Goal: Check status: Check status

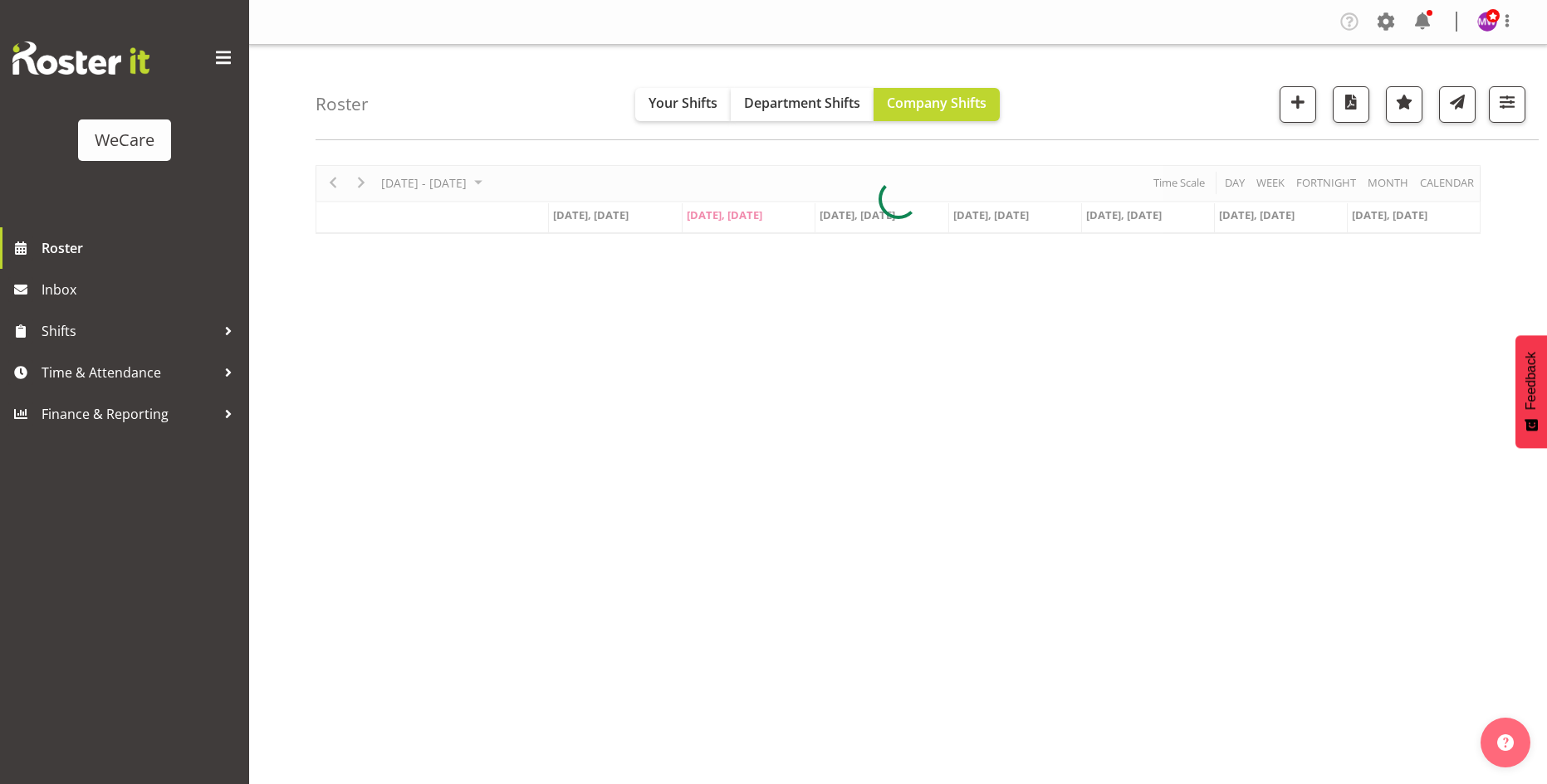
select select "location"
click at [1511, 107] on span "button" at bounding box center [1506, 101] width 22 height 22
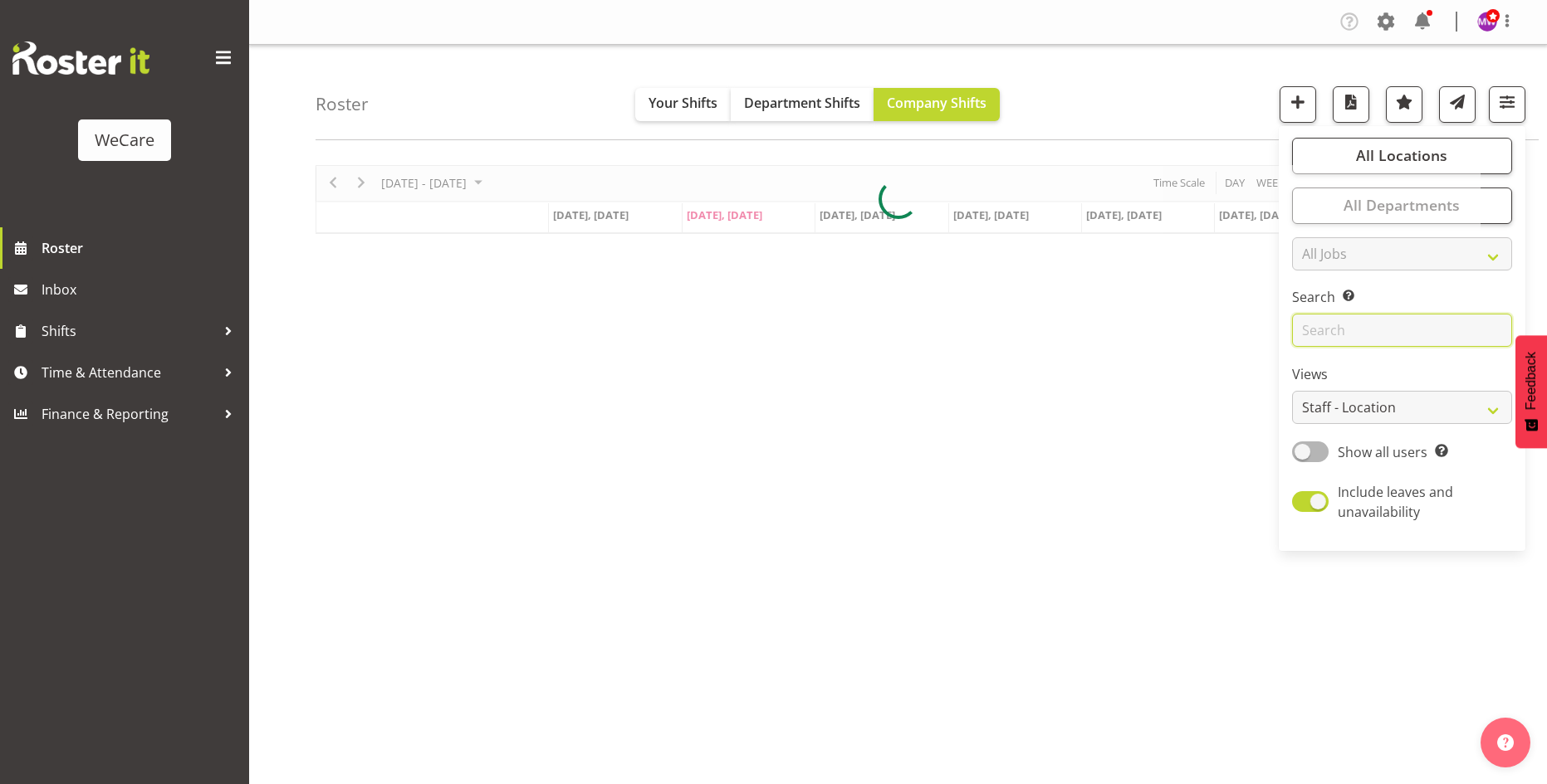
click at [1396, 330] on input "text" at bounding box center [1402, 330] width 220 height 33
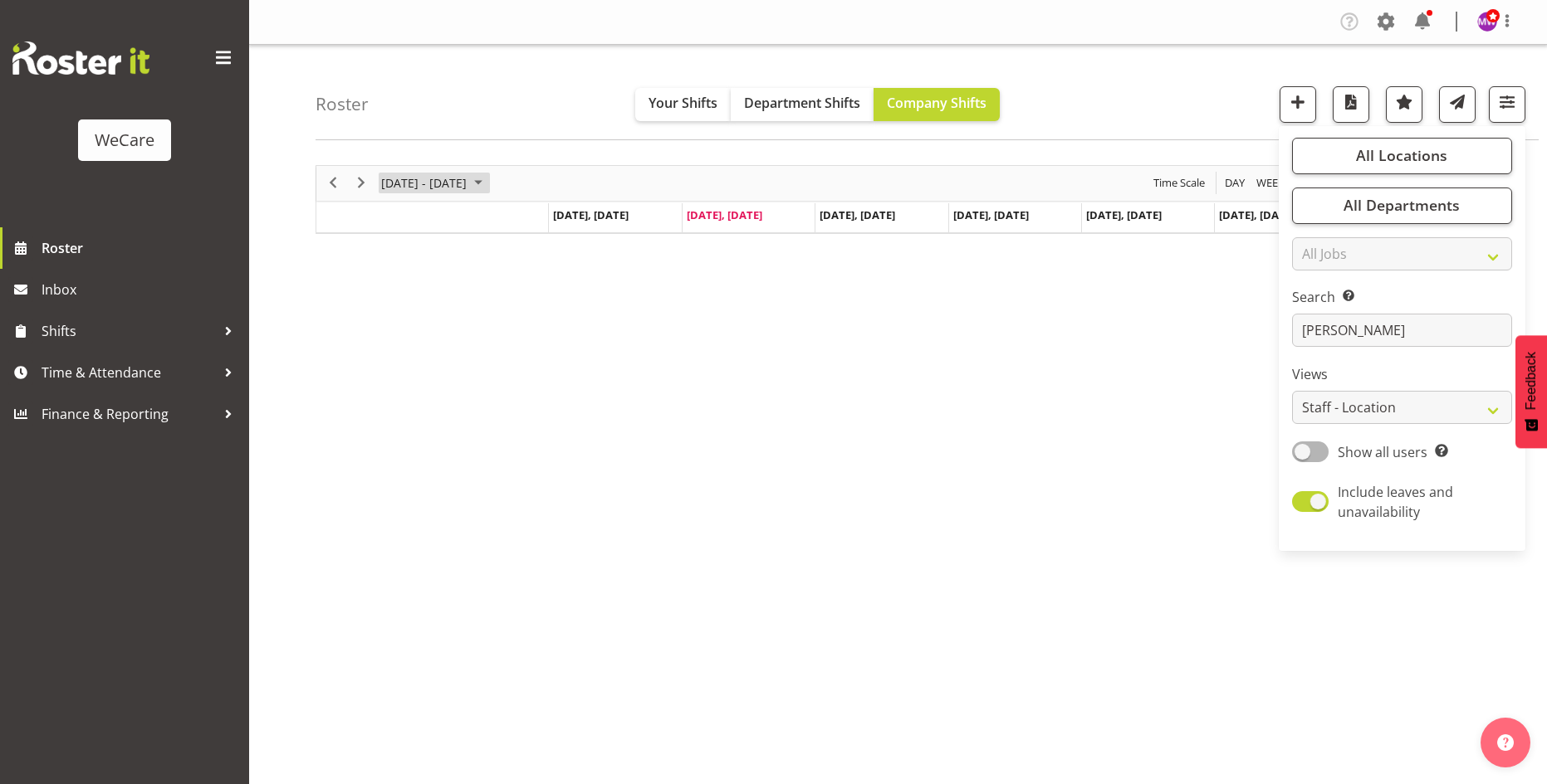
click at [469, 188] on span "[DATE] - [DATE]" at bounding box center [423, 183] width 88 height 21
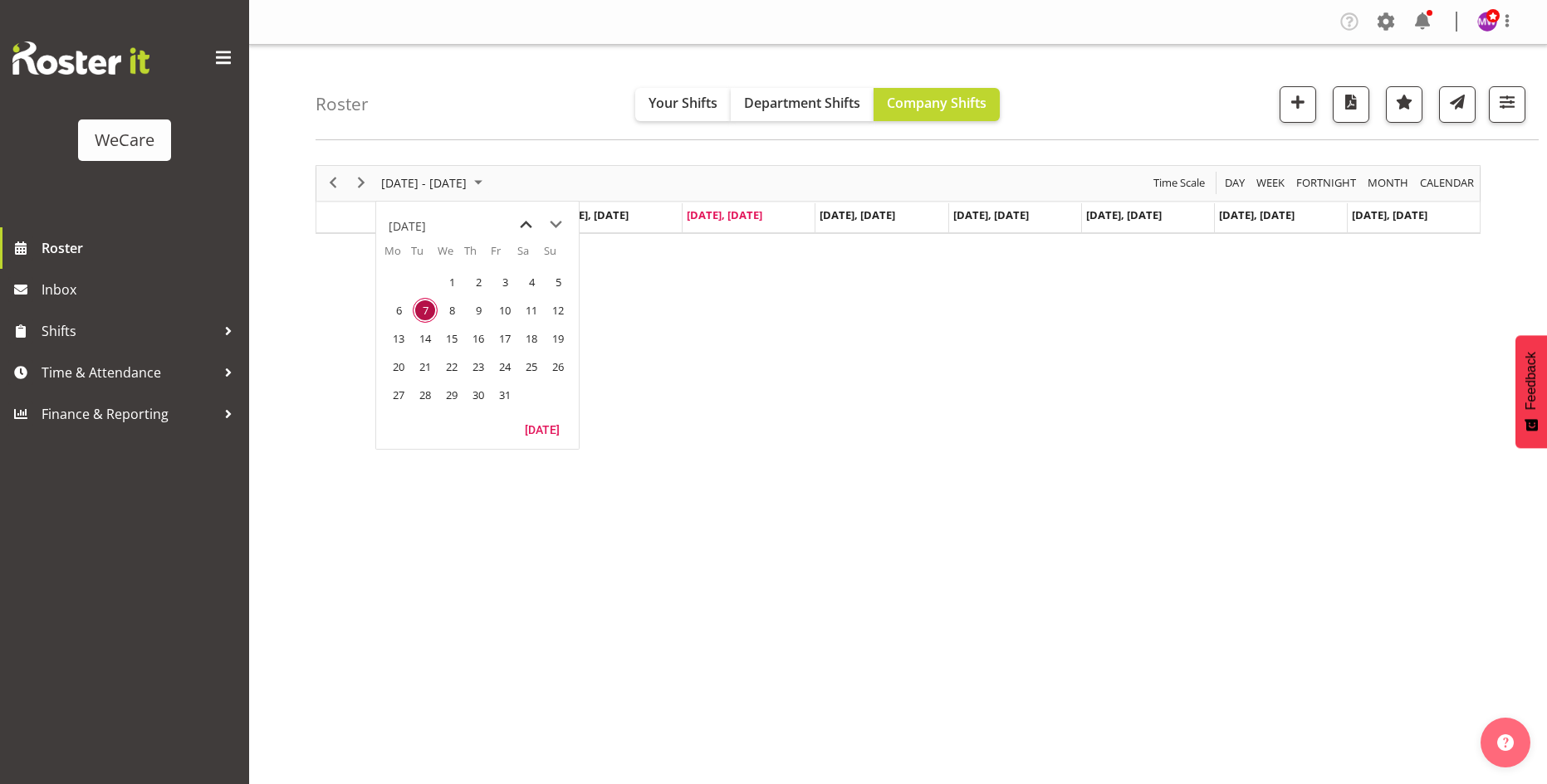
click at [529, 232] on span "previous month" at bounding box center [525, 225] width 29 height 29
click at [400, 368] on span "22" at bounding box center [398, 367] width 25 height 25
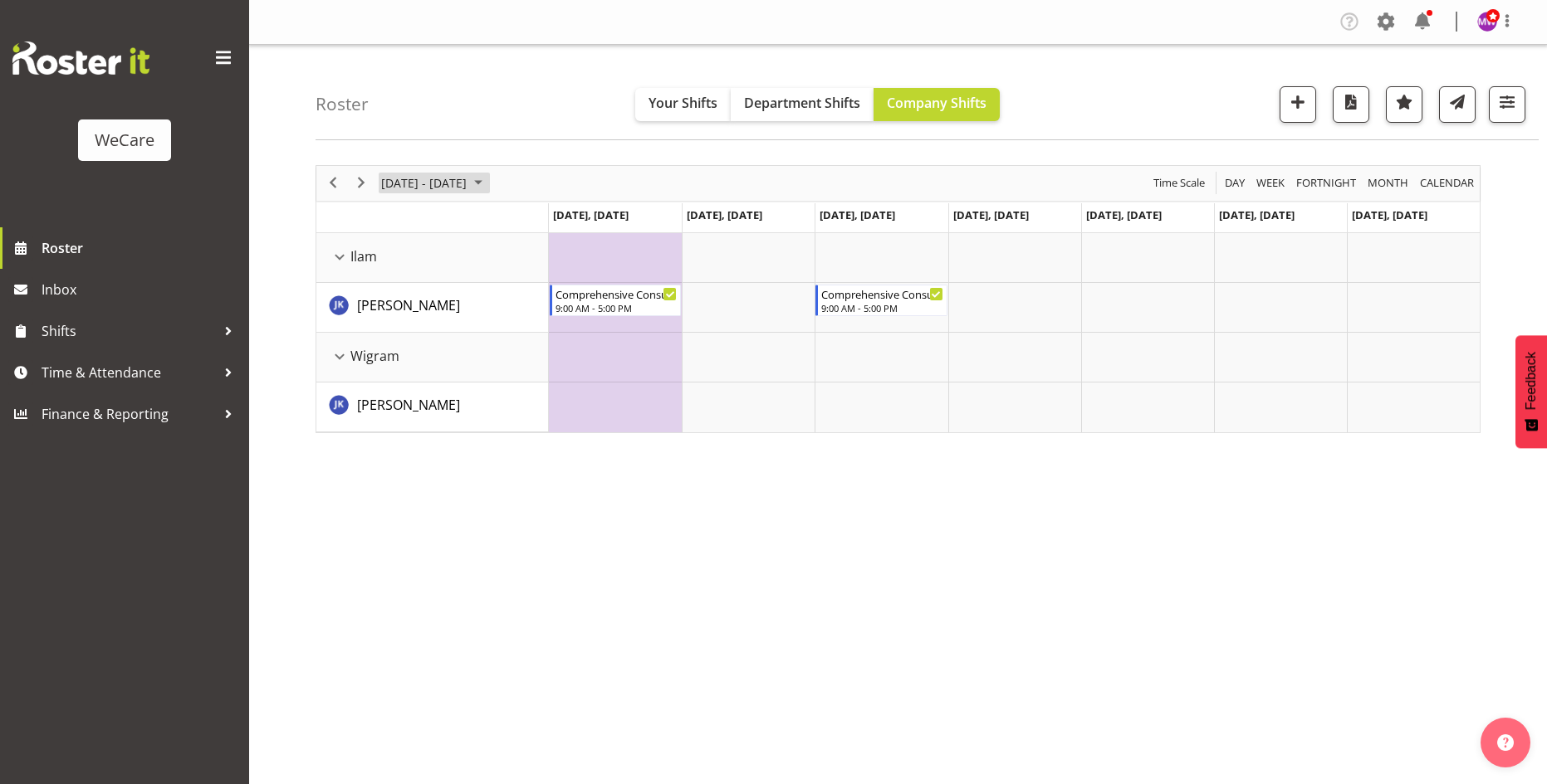
click at [469, 175] on span "[DATE] - [DATE]" at bounding box center [423, 183] width 88 height 21
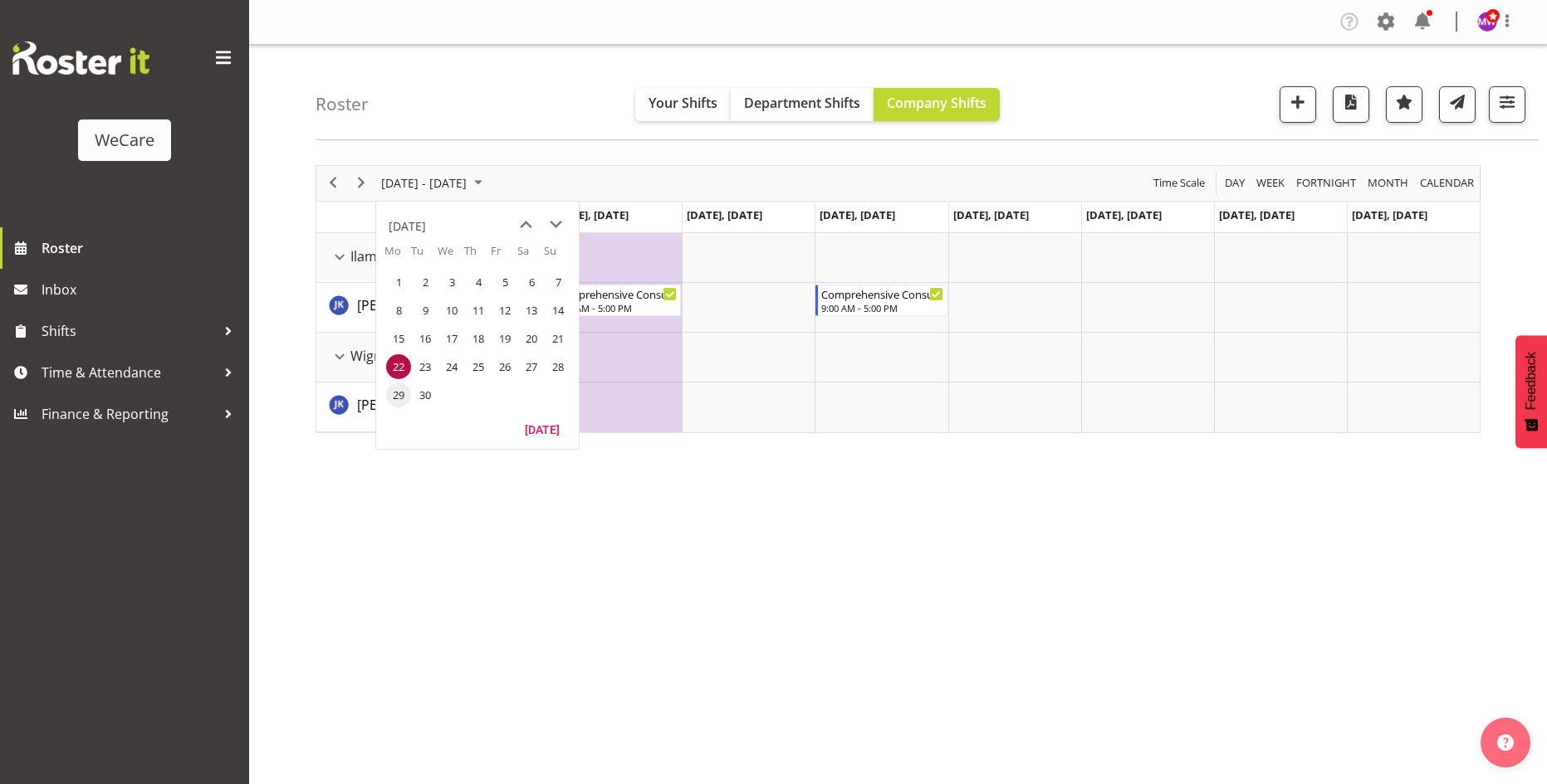
click at [404, 395] on span "29" at bounding box center [398, 395] width 25 height 25
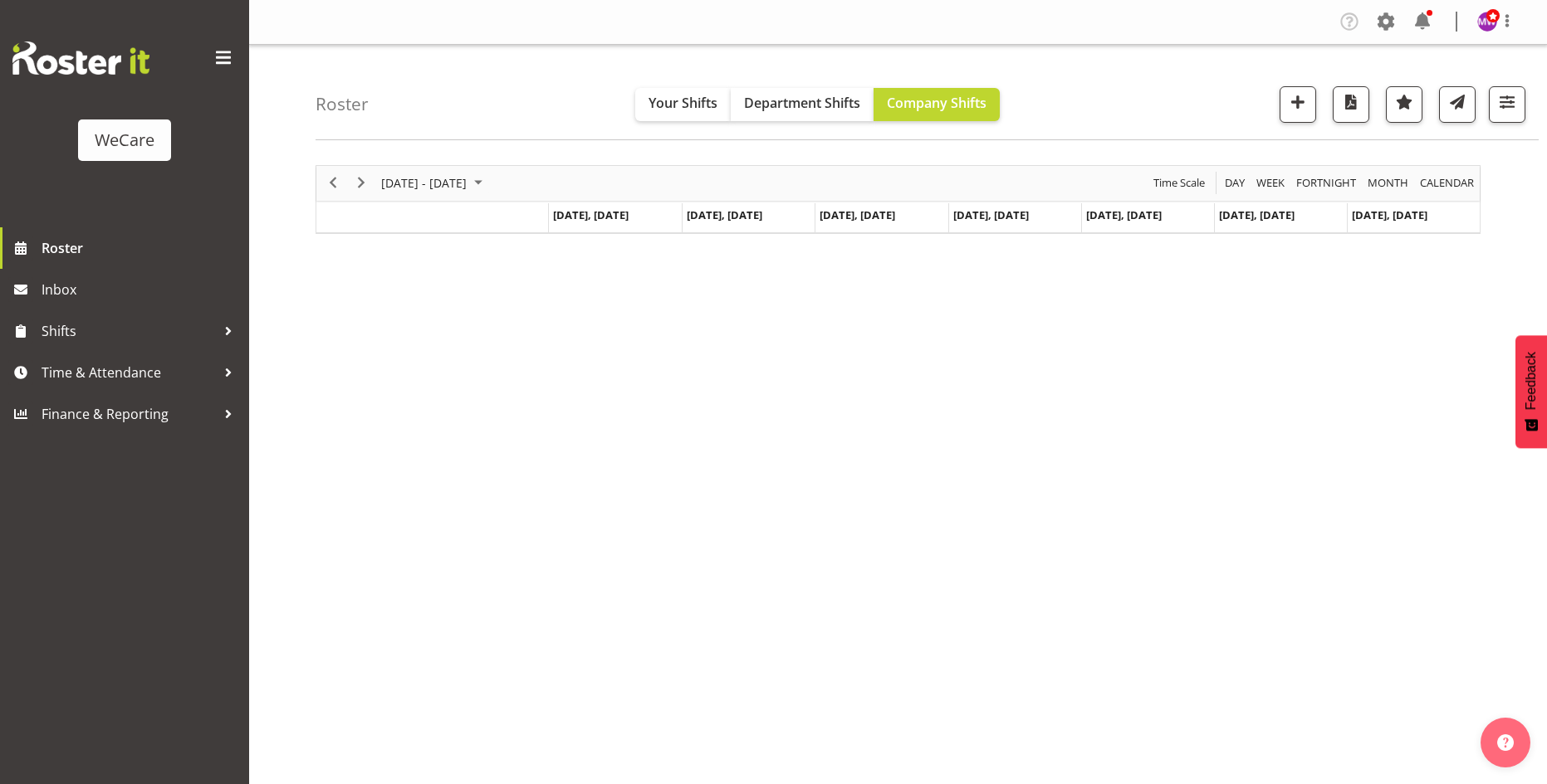
click at [1529, 108] on div "Roster Your Shifts Department Shifts Company Shifts All Locations Clear Busines…" at bounding box center [927, 93] width 1223 height 95
click at [1510, 102] on span "button" at bounding box center [1506, 101] width 22 height 22
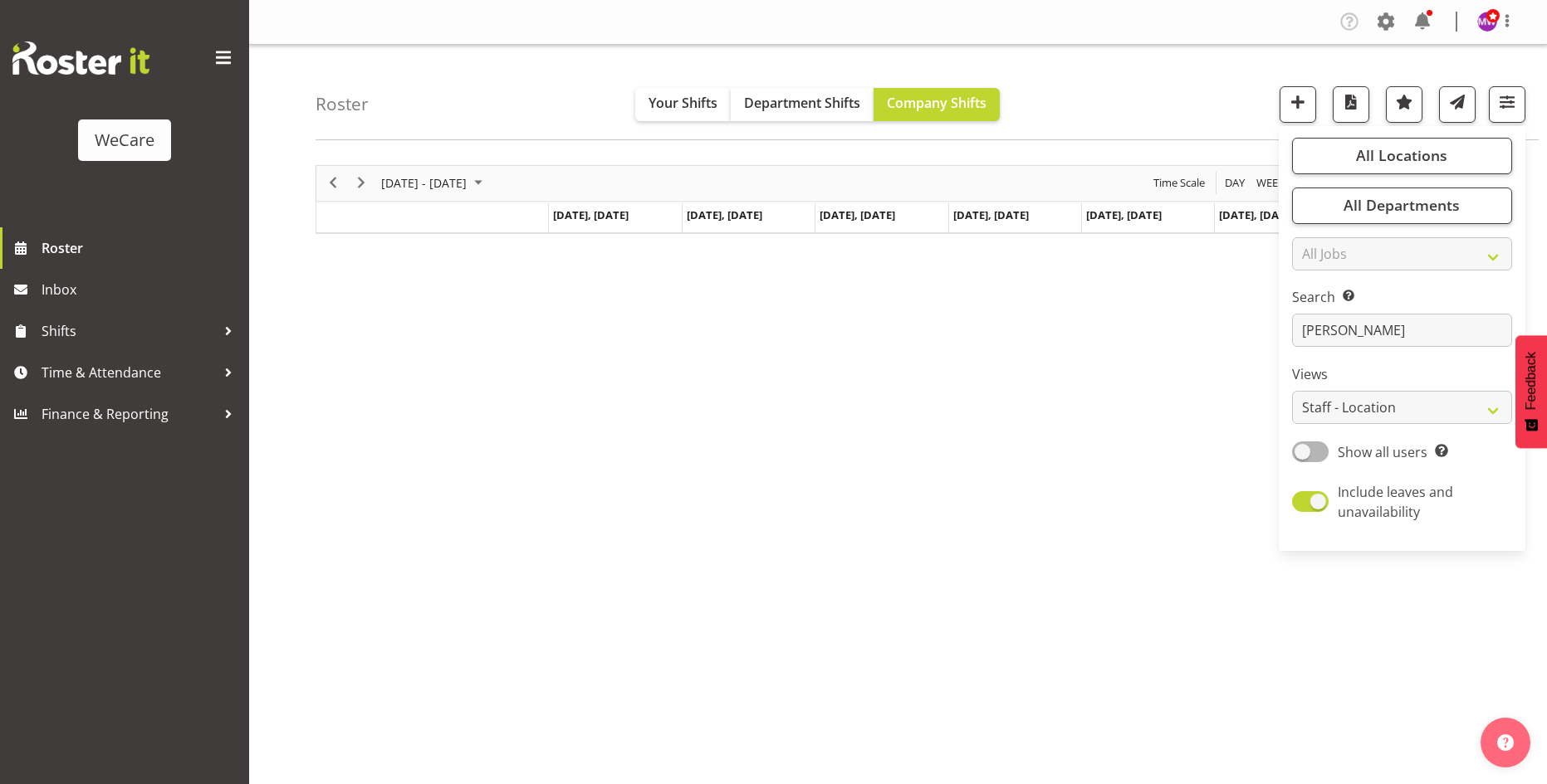
drag, startPoint x: 856, startPoint y: 359, endPoint x: 488, endPoint y: 266, distance: 379.6
click at [855, 359] on div "[DATE] - [DATE] [DATE] Day Week Fortnight Month calendar Month Agenda Time Scal…" at bounding box center [931, 484] width 1231 height 663
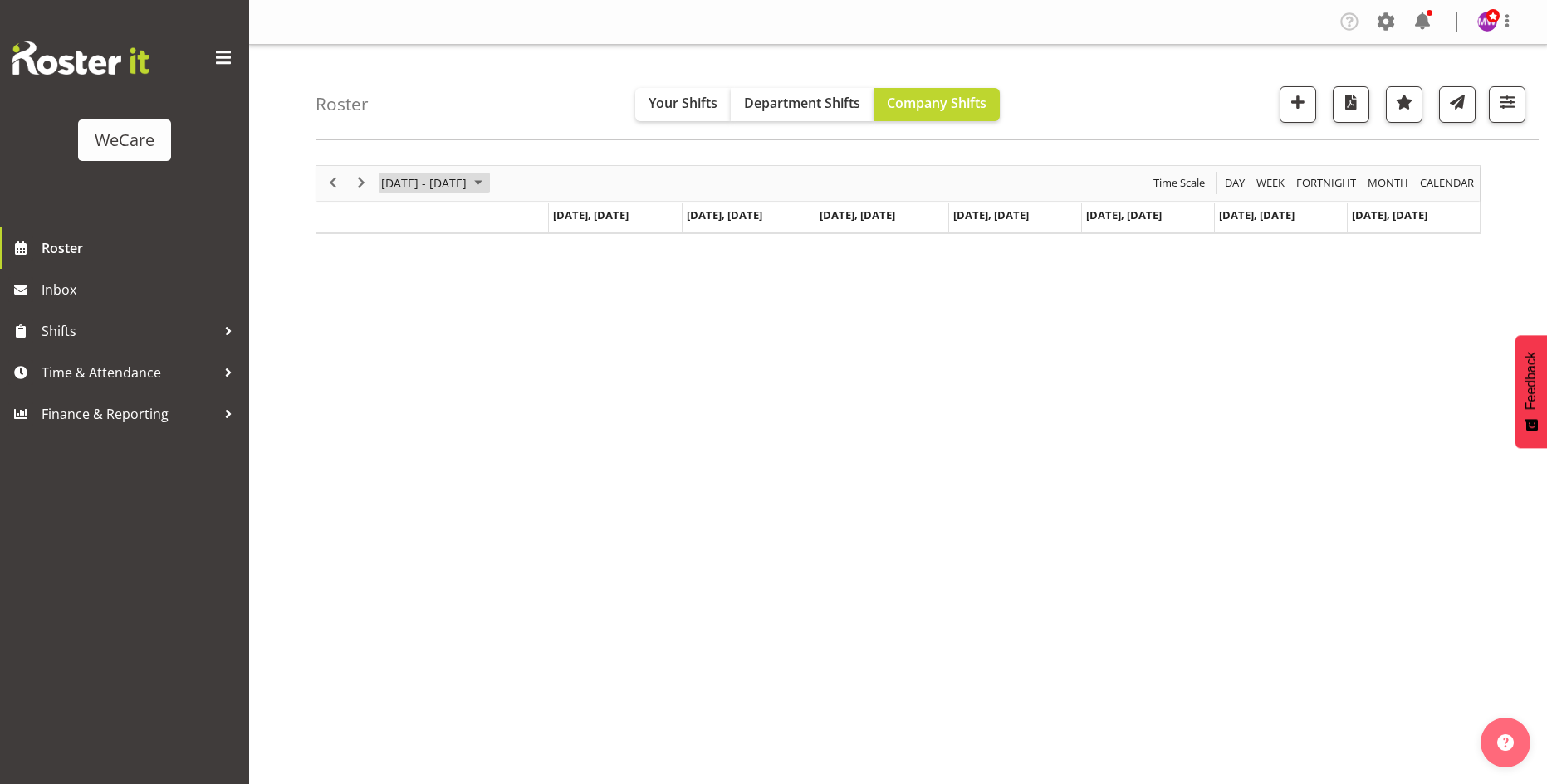
click at [403, 175] on span "[DATE] - [DATE]" at bounding box center [423, 183] width 88 height 21
click at [398, 361] on span "22" at bounding box center [398, 367] width 25 height 25
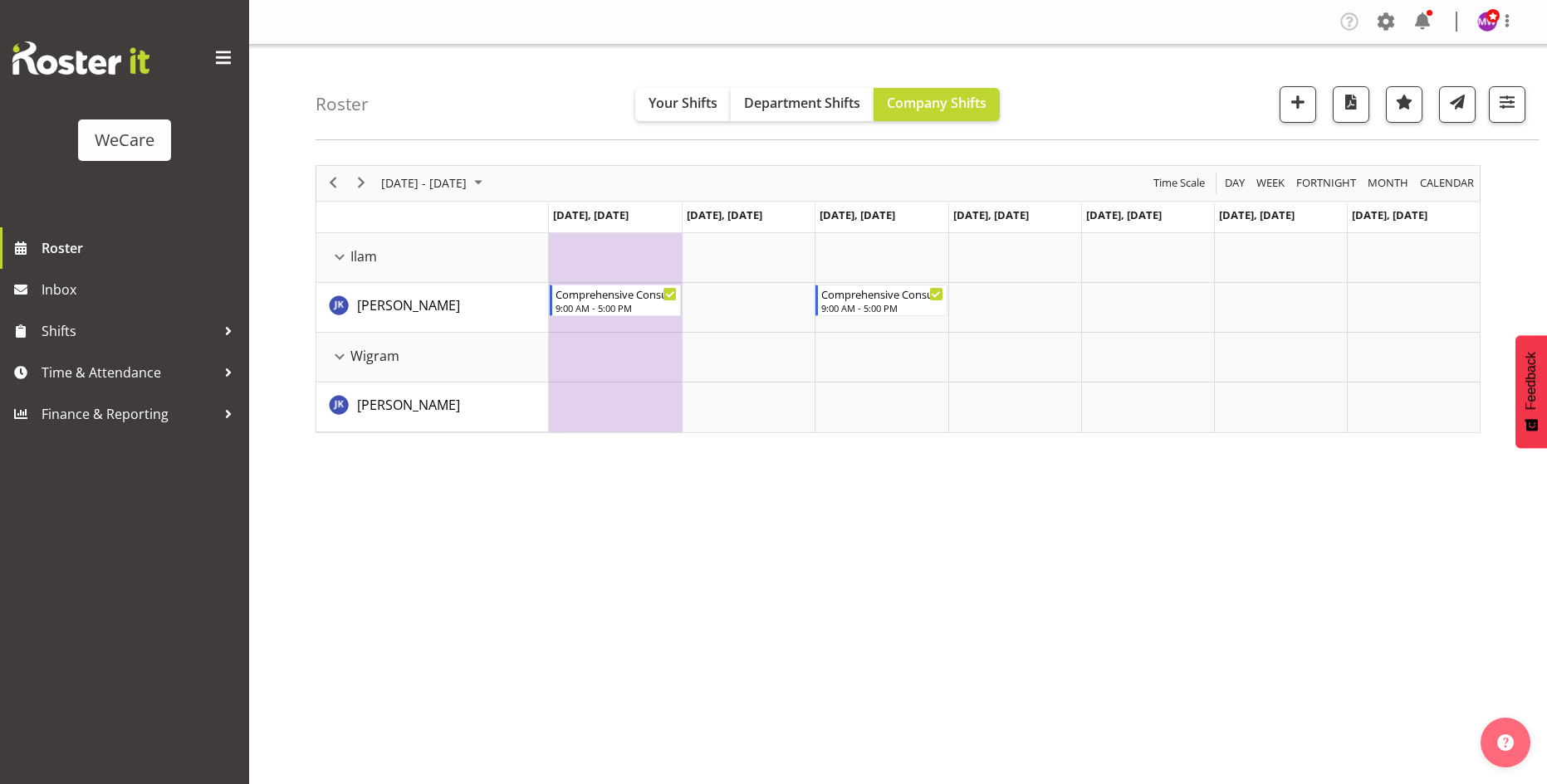
drag, startPoint x: 916, startPoint y: 541, endPoint x: 925, endPoint y: 527, distance: 16.6
click at [917, 541] on div "[DATE] - [DATE] [DATE] Day Week Fortnight Month calendar Month Agenda Time Scal…" at bounding box center [931, 484] width 1231 height 663
click at [1510, 91] on span "button" at bounding box center [1506, 101] width 22 height 22
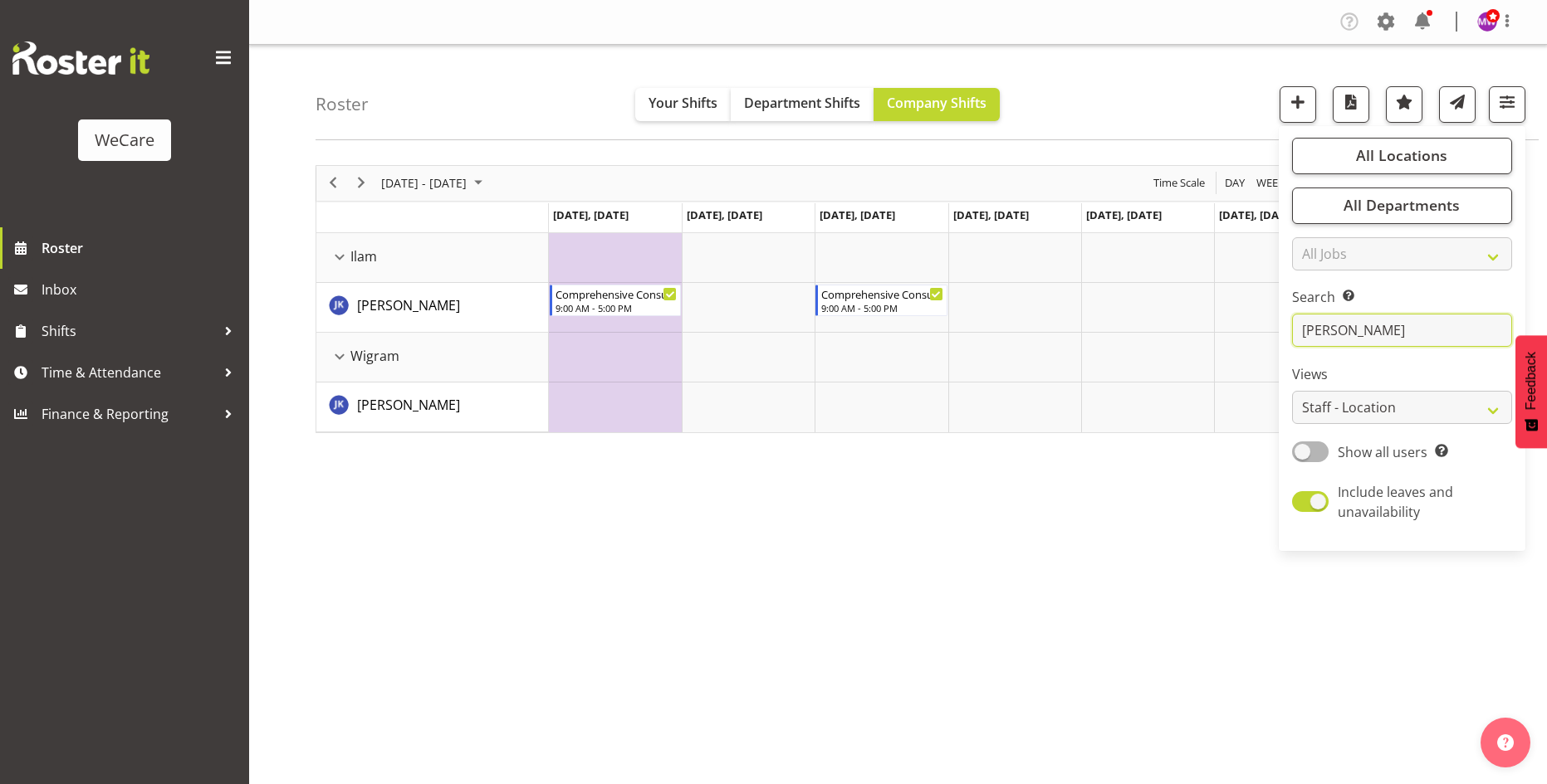
click at [1345, 342] on input "[PERSON_NAME]" at bounding box center [1402, 330] width 220 height 33
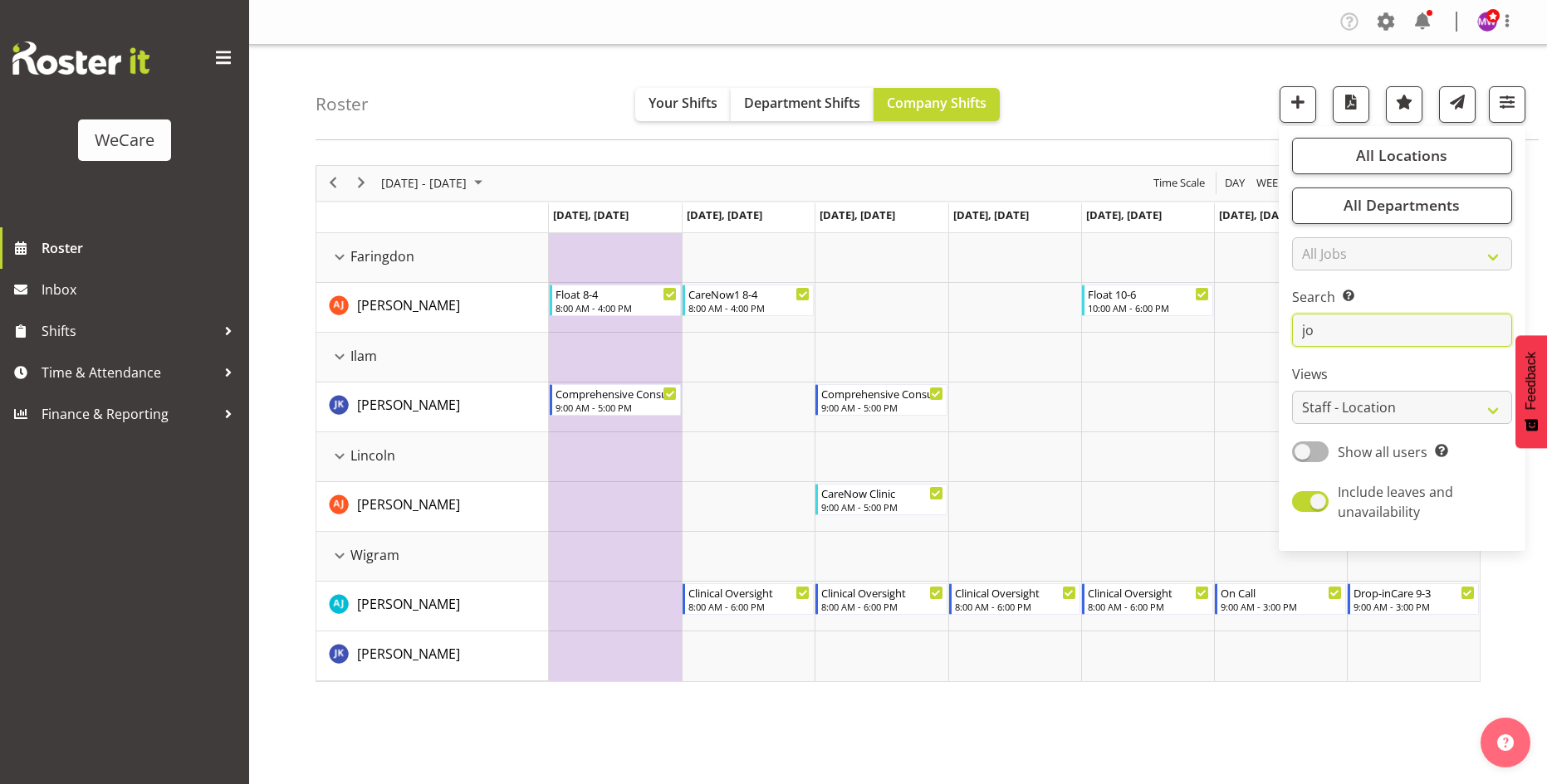
type input "j"
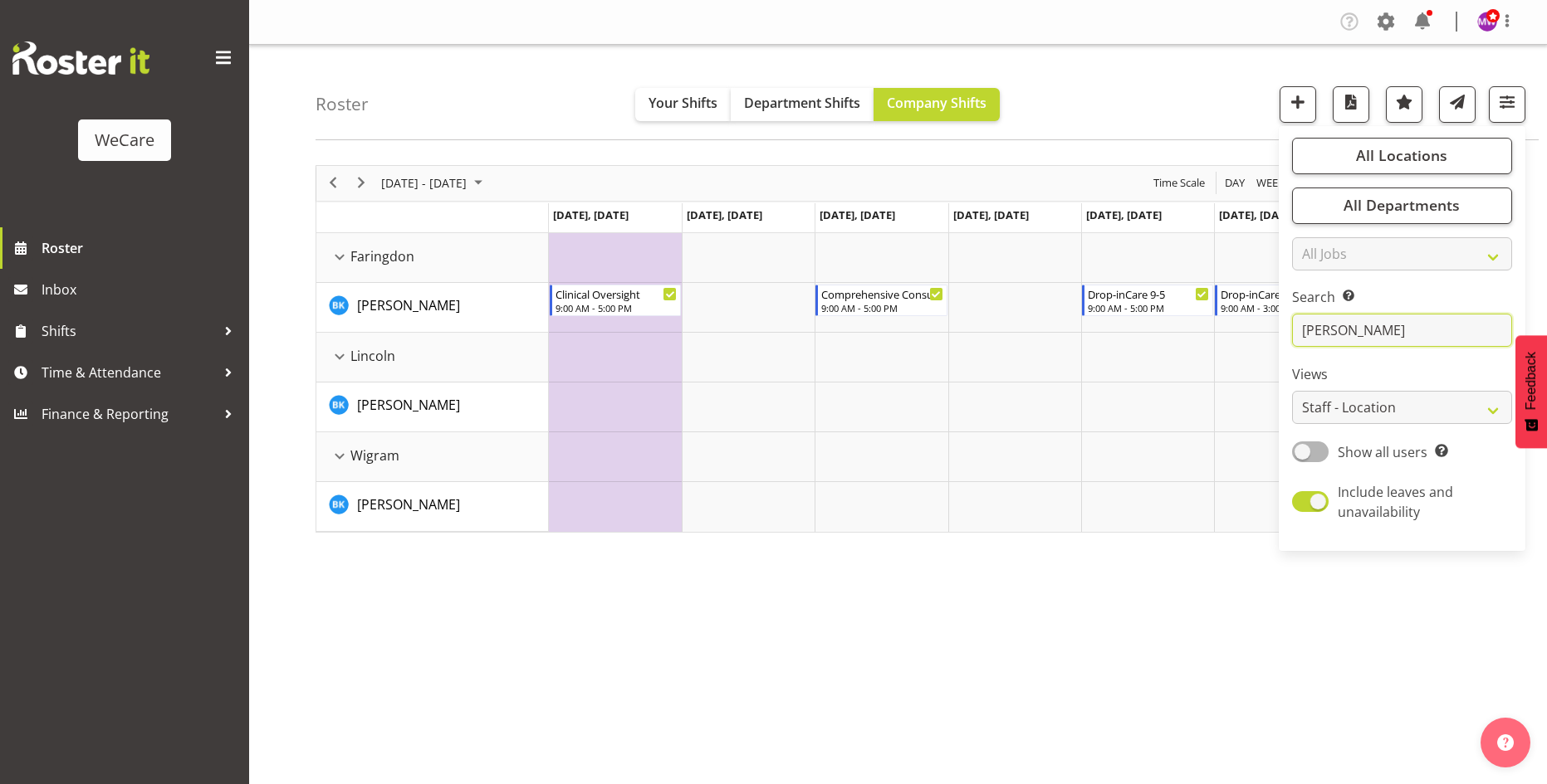
type input "[PERSON_NAME]"
click at [624, 579] on div "[DATE] - [DATE] [DATE] Day Week Fortnight Month calendar Month Agenda Time Scal…" at bounding box center [931, 484] width 1231 height 663
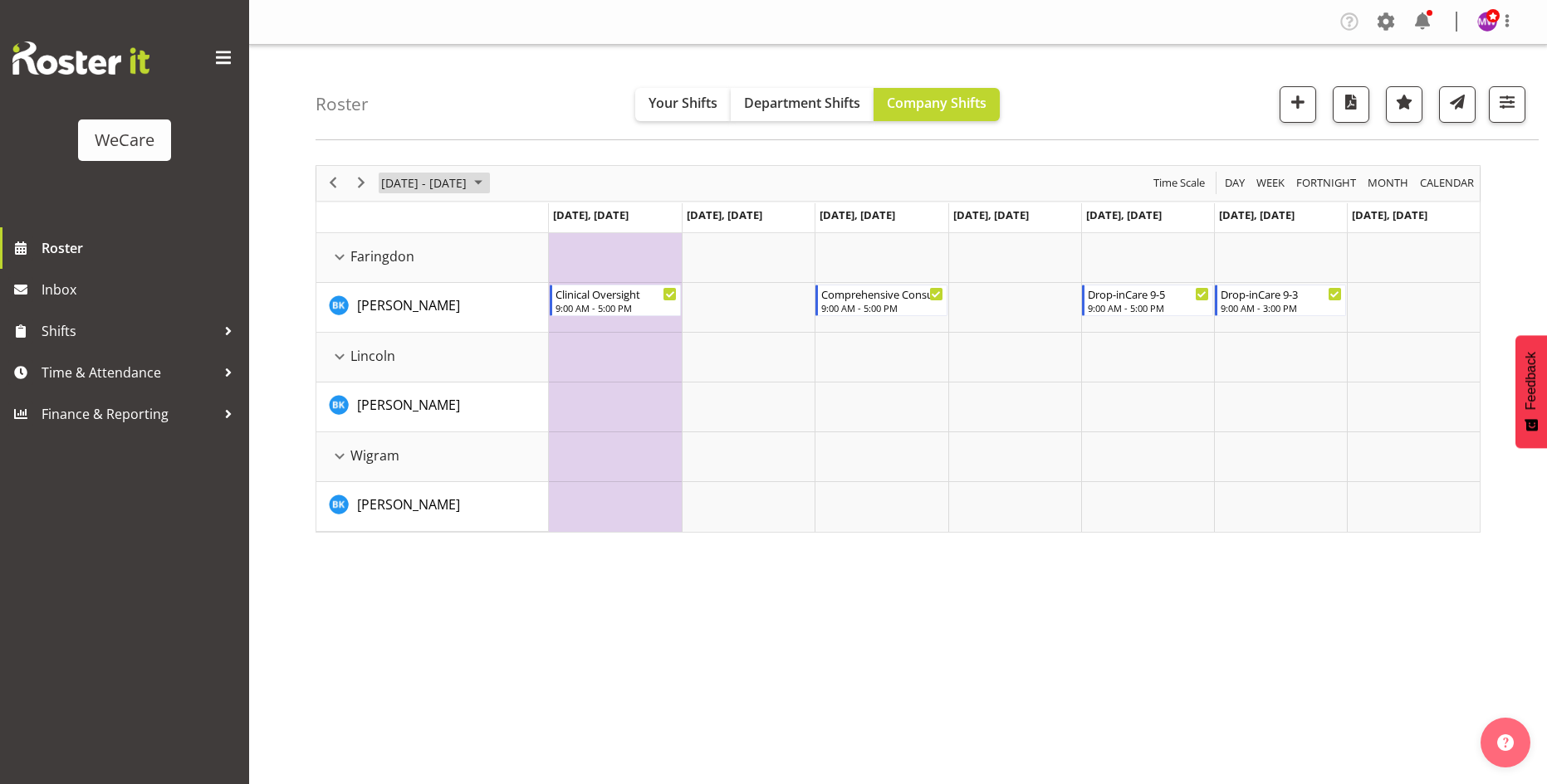
click at [443, 188] on span "[DATE] - [DATE]" at bounding box center [423, 183] width 88 height 21
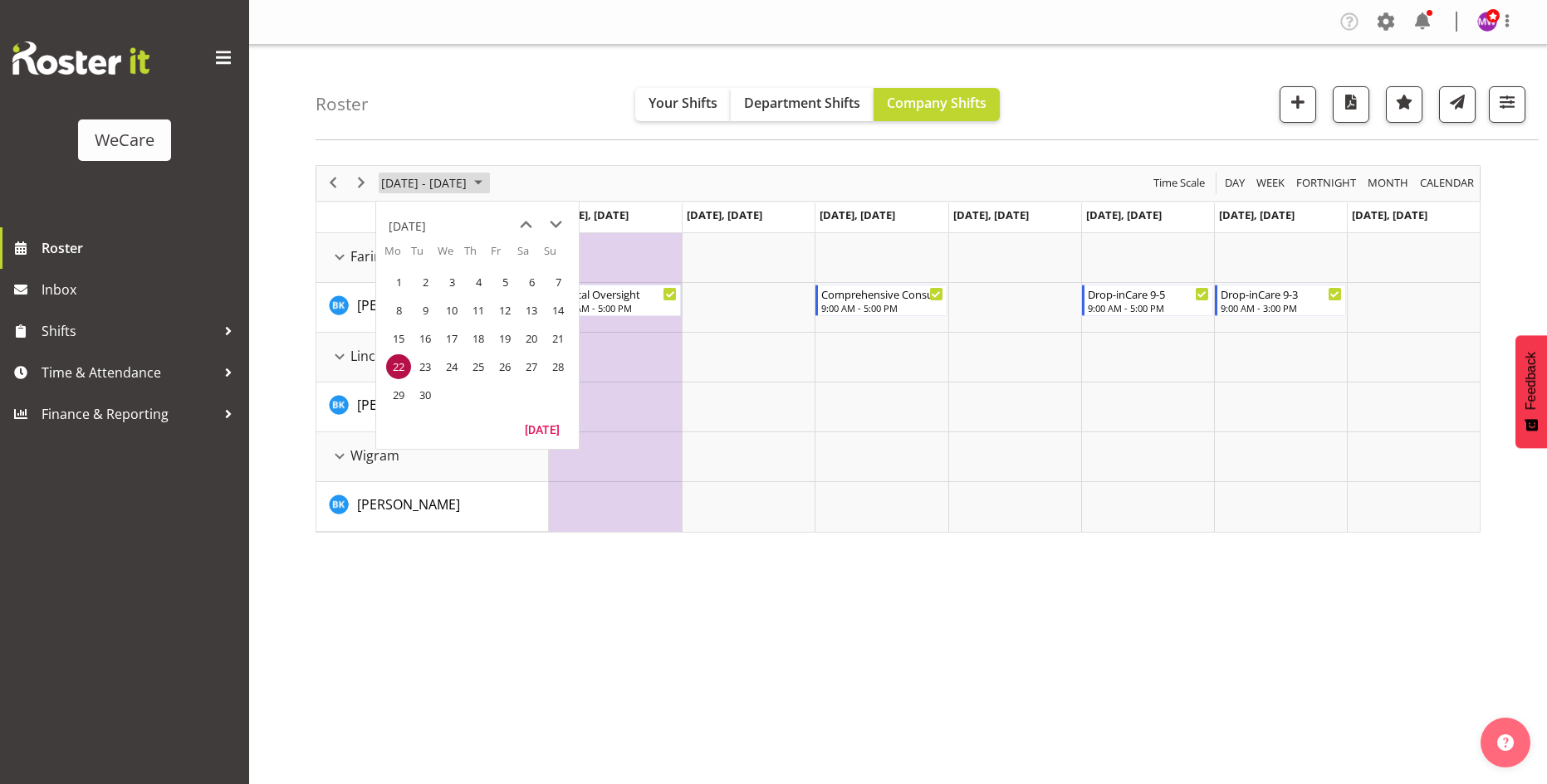
click at [443, 188] on span "[DATE] - [DATE]" at bounding box center [423, 183] width 88 height 21
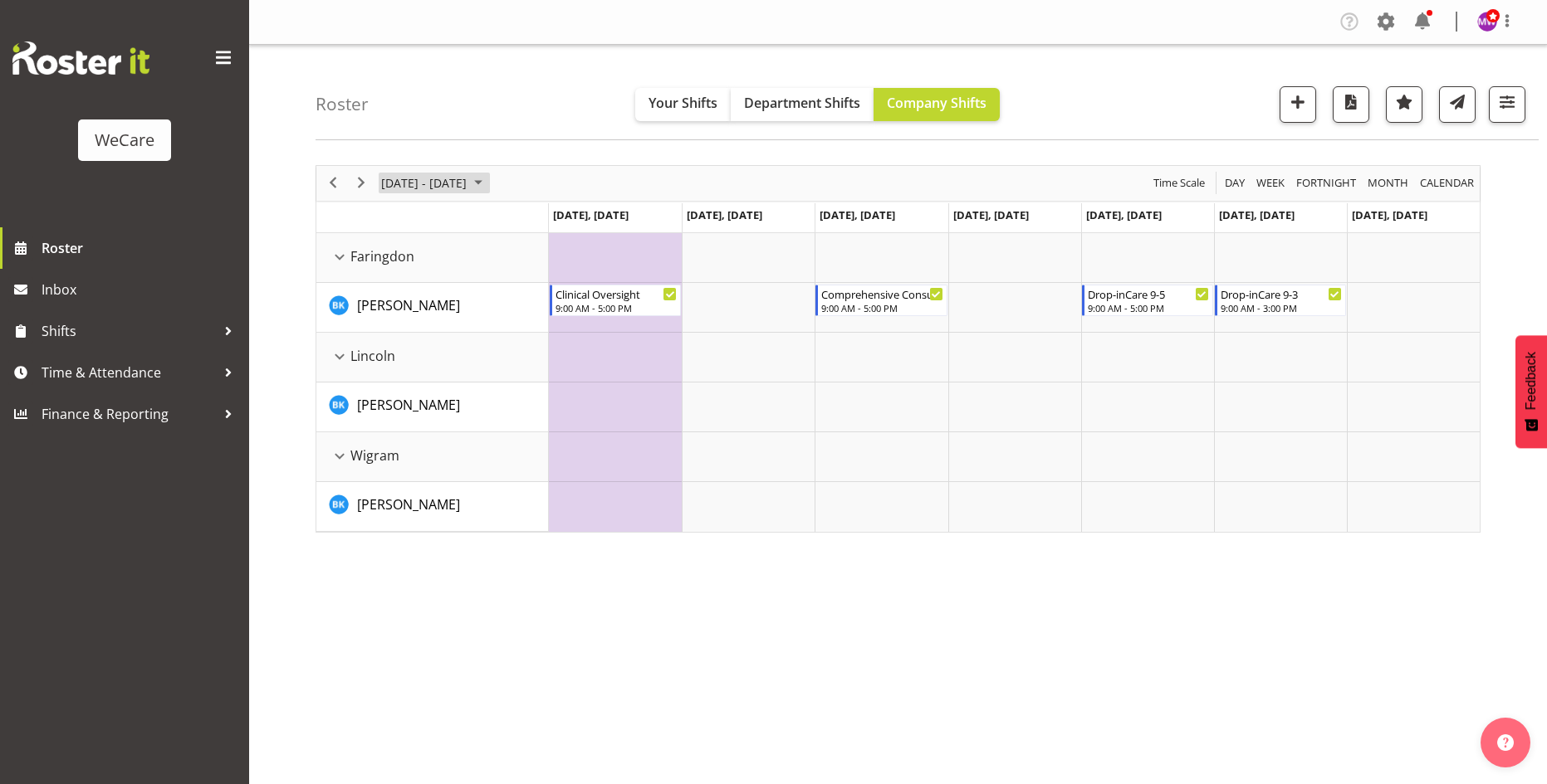
click at [469, 185] on span "[DATE] - [DATE]" at bounding box center [423, 183] width 88 height 21
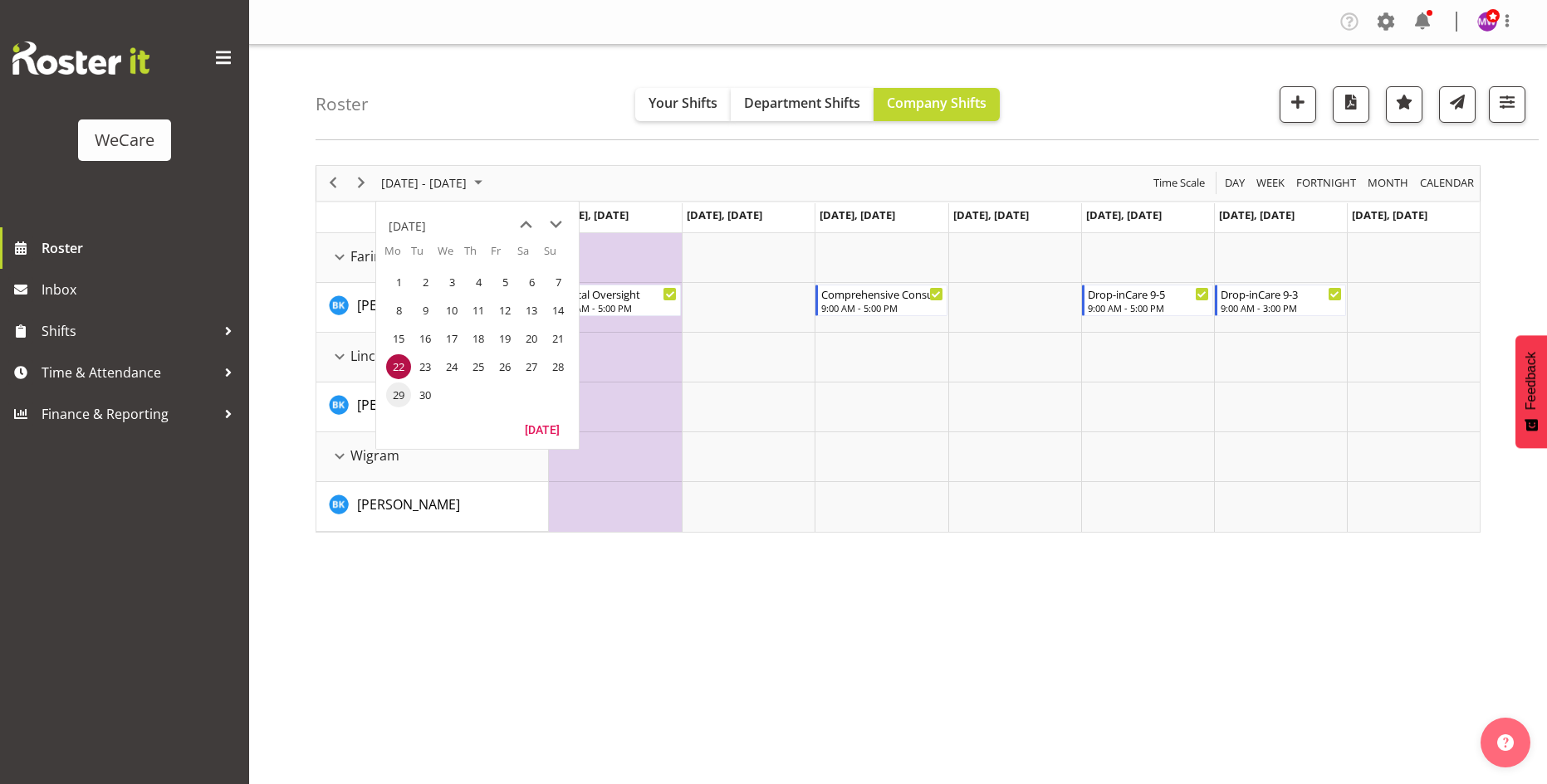
click at [402, 395] on span "29" at bounding box center [398, 395] width 25 height 25
